Goal: Find specific page/section: Find specific page/section

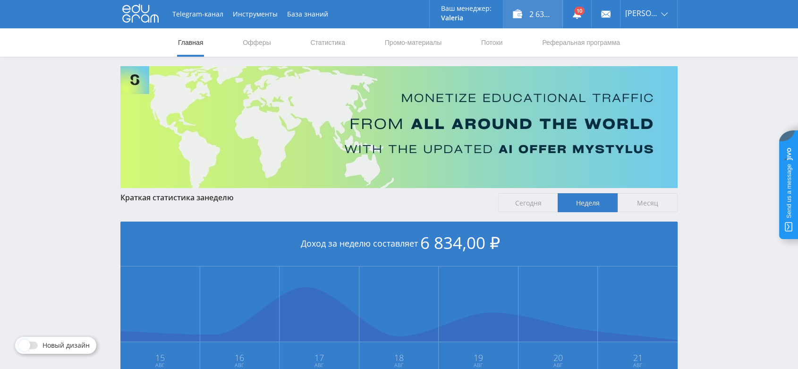
click at [546, 17] on div "2 634,00 ₽" at bounding box center [533, 14] width 59 height 28
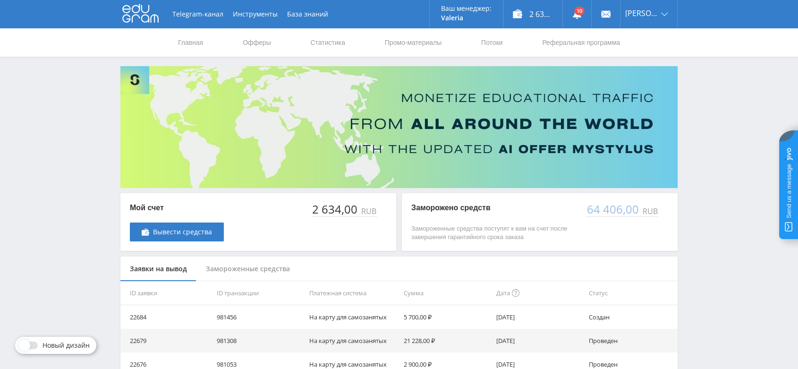
click at [151, 22] on use at bounding box center [140, 13] width 36 height 18
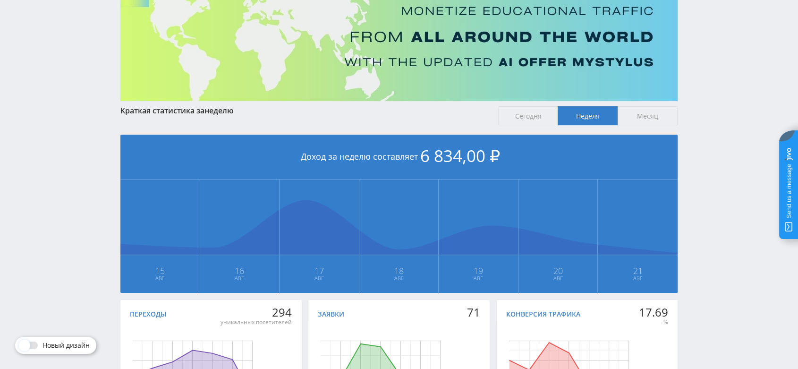
click at [650, 113] on span "Месяц" at bounding box center [648, 115] width 60 height 19
click at [0, 0] on input "Месяц" at bounding box center [0, 0] width 0 height 0
